Goal: Task Accomplishment & Management: Manage account settings

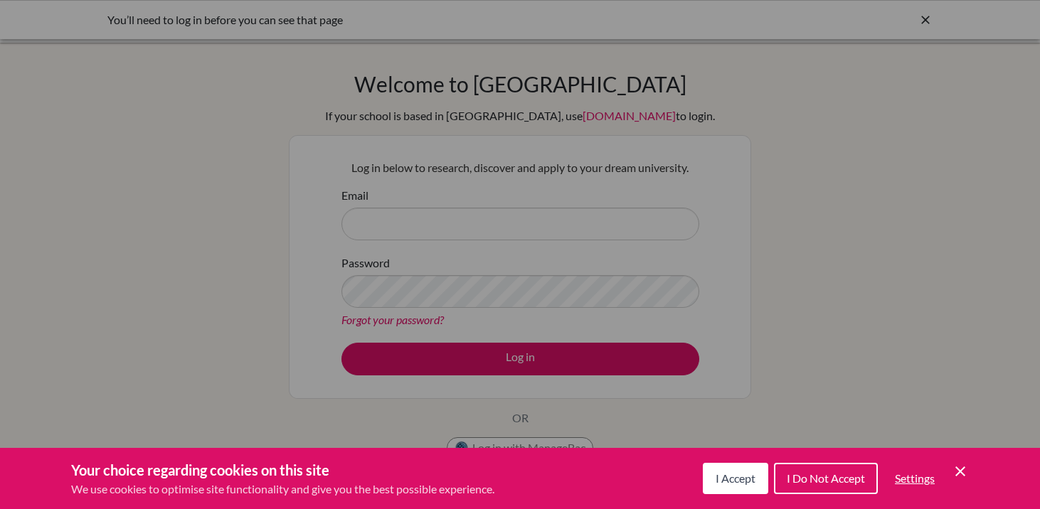
click at [732, 481] on span "I Accept" at bounding box center [735, 478] width 40 height 14
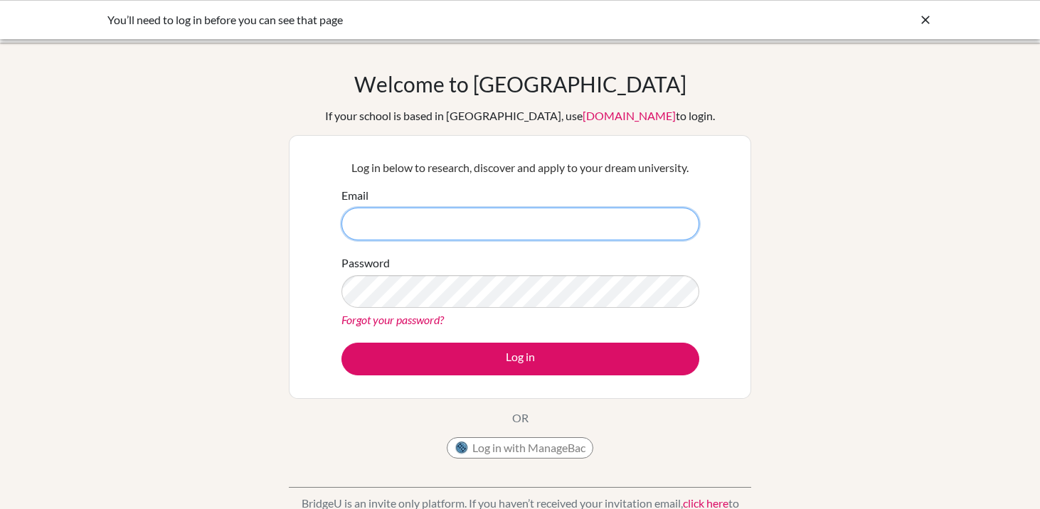
click at [444, 226] on input "Email" at bounding box center [520, 224] width 358 height 33
type input "[PERSON_NAME][EMAIL_ADDRESS][DOMAIN_NAME]"
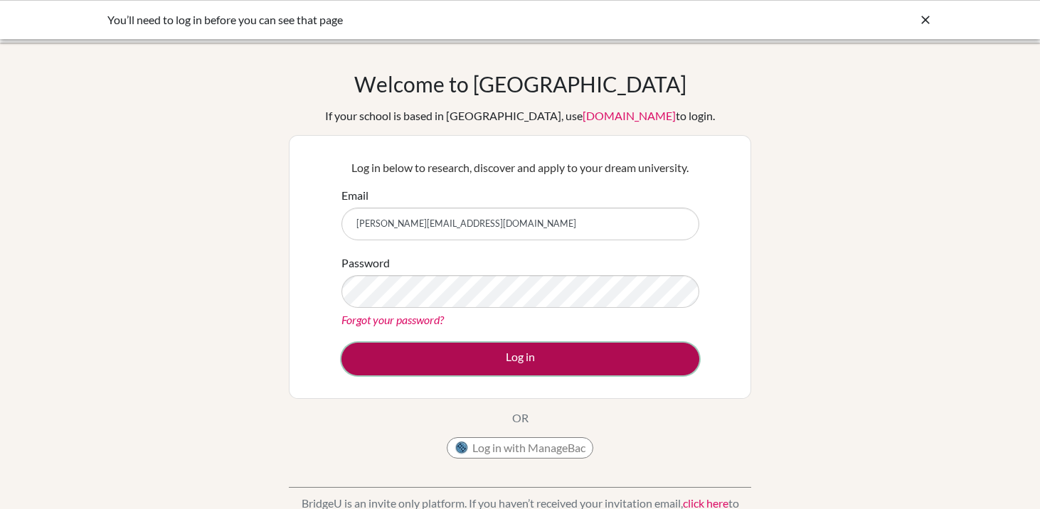
click at [462, 370] on button "Log in" at bounding box center [520, 359] width 358 height 33
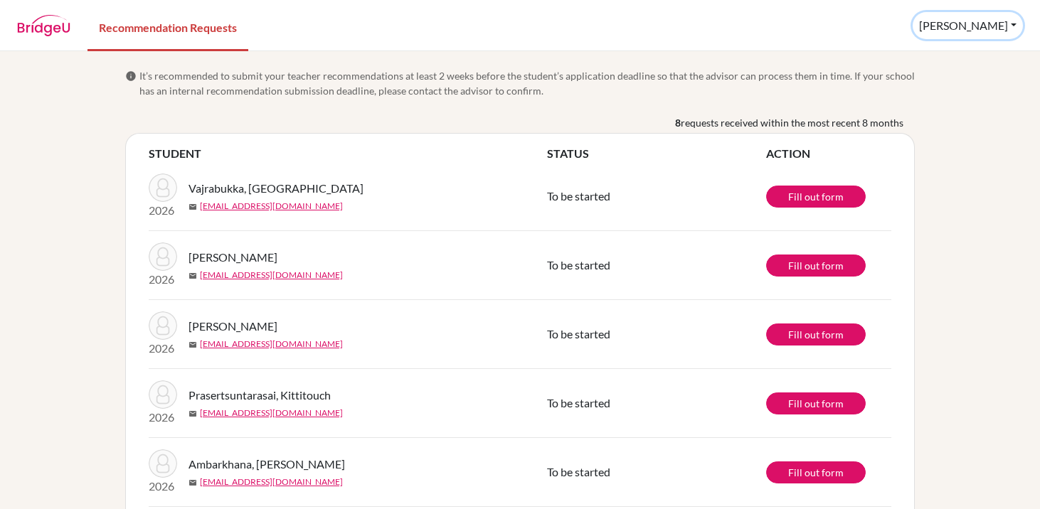
click at [995, 27] on button "[PERSON_NAME]" at bounding box center [967, 25] width 110 height 27
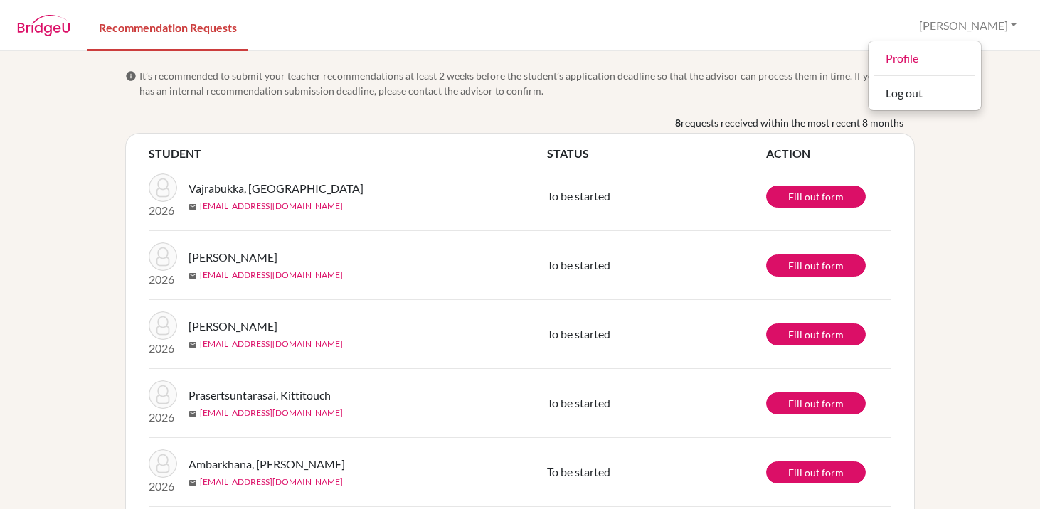
click at [985, 225] on div "info It’s recommended to submit your teacher recommendations at least 2 weeks b…" at bounding box center [520, 280] width 1040 height 458
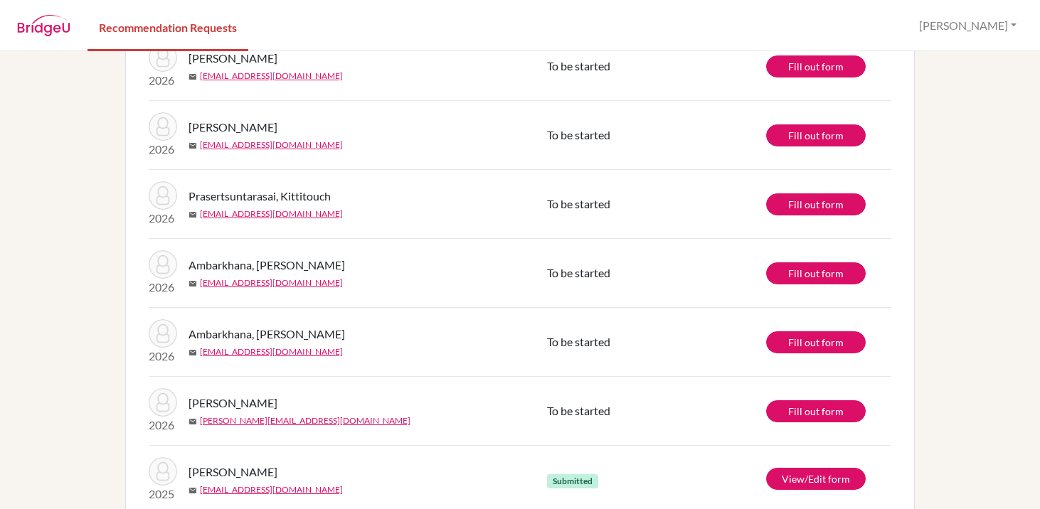
scroll to position [233, 0]
